Goal: Information Seeking & Learning: Learn about a topic

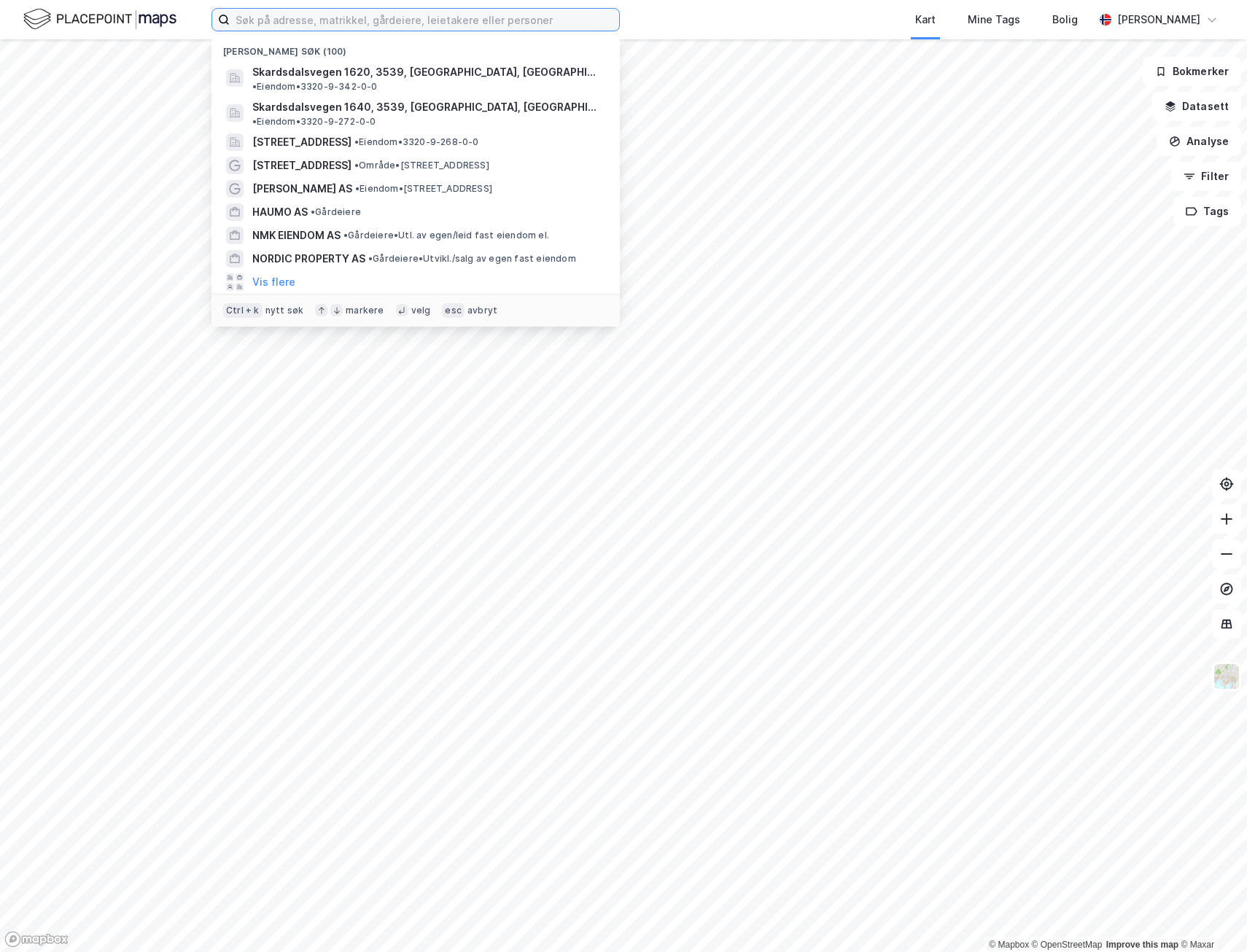
click at [294, 26] on input at bounding box center [424, 20] width 389 height 22
